Goal: Information Seeking & Learning: Learn about a topic

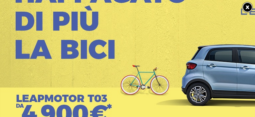
click at [248, 4] on link at bounding box center [248, 8] width 12 height 12
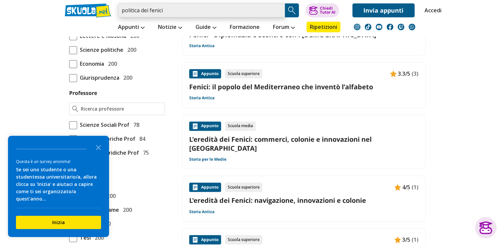
click at [163, 9] on input "politica dei fenici" at bounding box center [201, 10] width 167 height 14
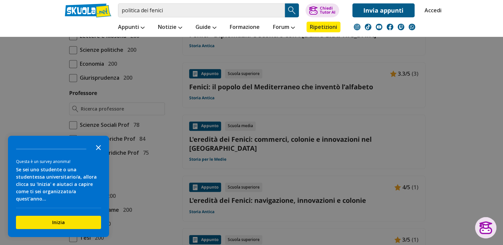
click at [100, 117] on icon "Close the survey" at bounding box center [98, 147] width 13 height 13
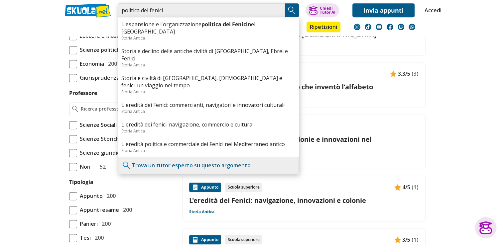
click at [206, 14] on input "politica dei fenici" at bounding box center [201, 10] width 167 height 14
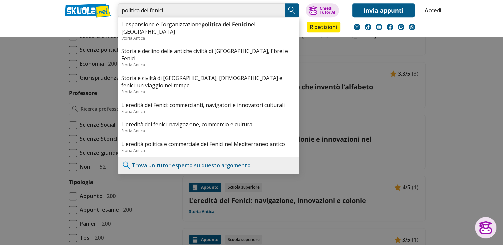
click at [120, 12] on input "politica dei fenici" at bounding box center [201, 10] width 167 height 14
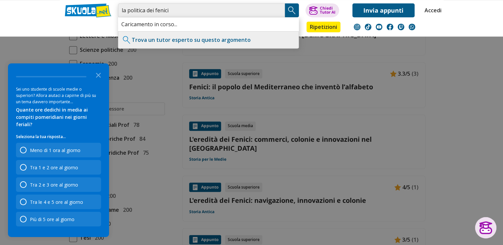
type input "la politica dei fenici"
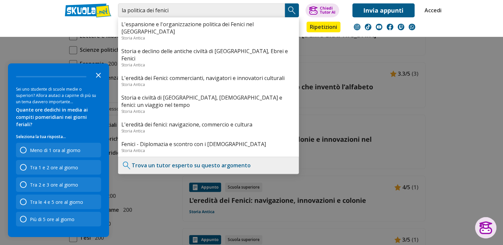
click at [99, 81] on icon "Close the survey" at bounding box center [98, 74] width 13 height 13
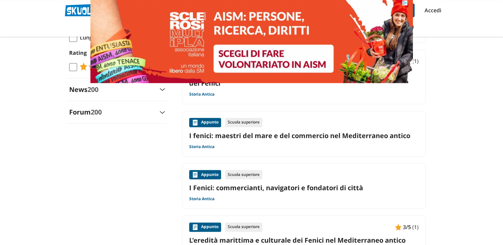
scroll to position [721, 0]
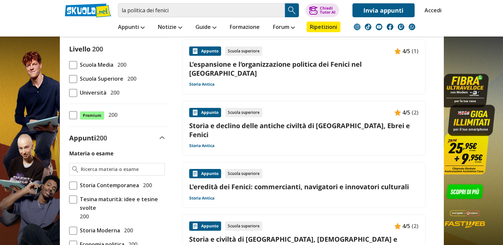
scroll to position [0, 0]
